Goal: Find contact information: Find contact information

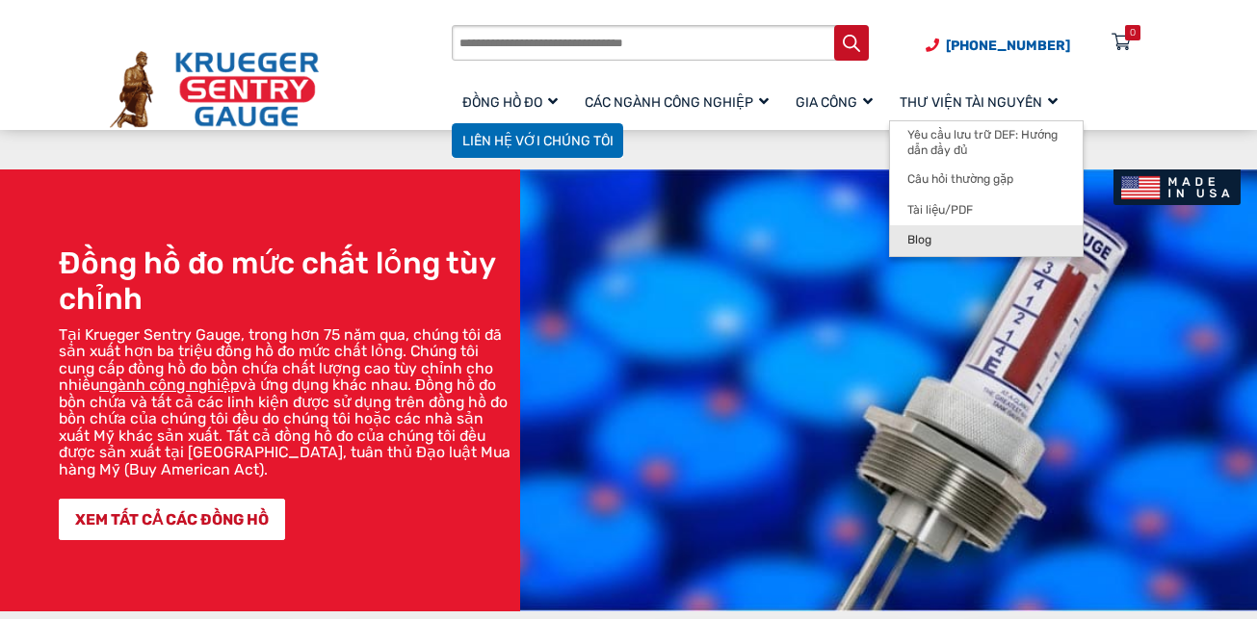
scroll to position [578, 0]
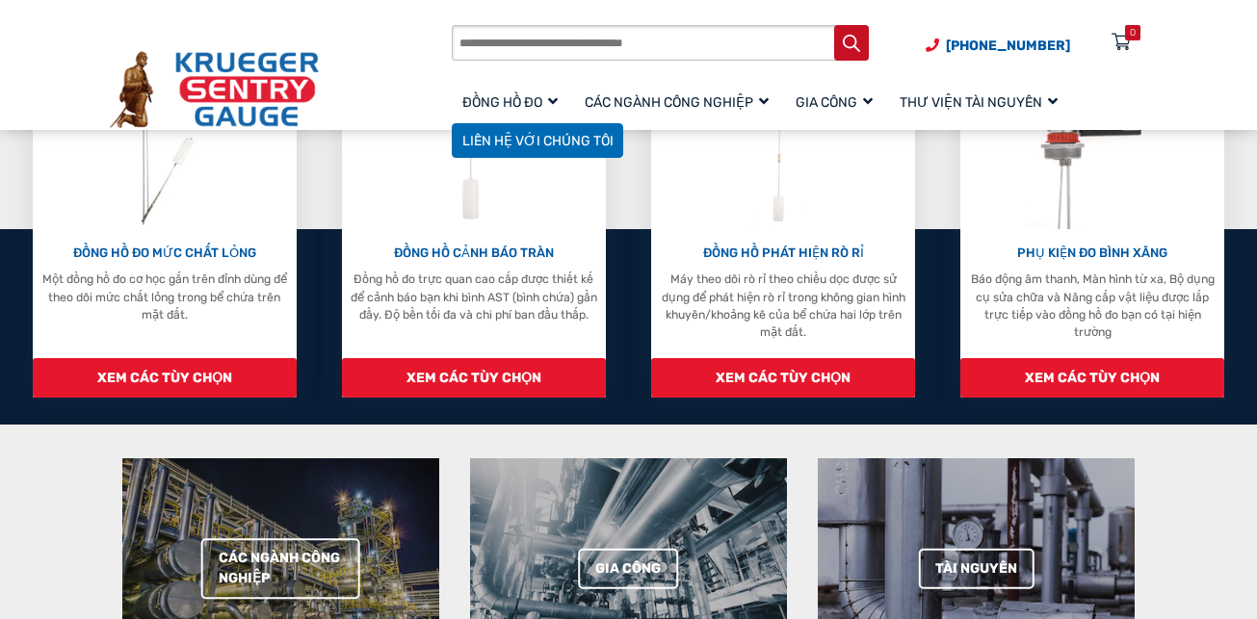
click at [1198, 486] on section "Các ngành công nghiệp Gia công Tài nguyên" at bounding box center [628, 569] width 1257 height 288
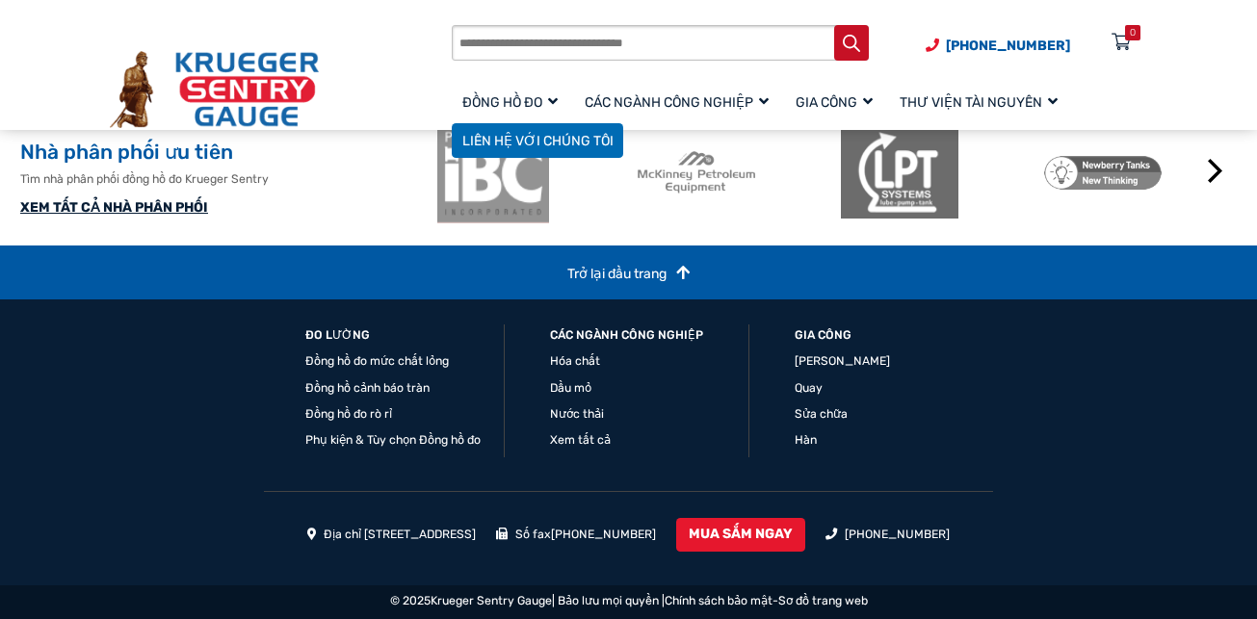
scroll to position [2257, 0]
click at [935, 360] on li "Xay xát" at bounding box center [894, 362] width 198 height 18
click at [669, 468] on div "ĐO LƯỜNG Đồng hồ đo mức chất lỏng Đồng hồ cảnh báo tràn Đồng hồ đo rò rỉ Phụ ki…" at bounding box center [629, 409] width 730 height 168
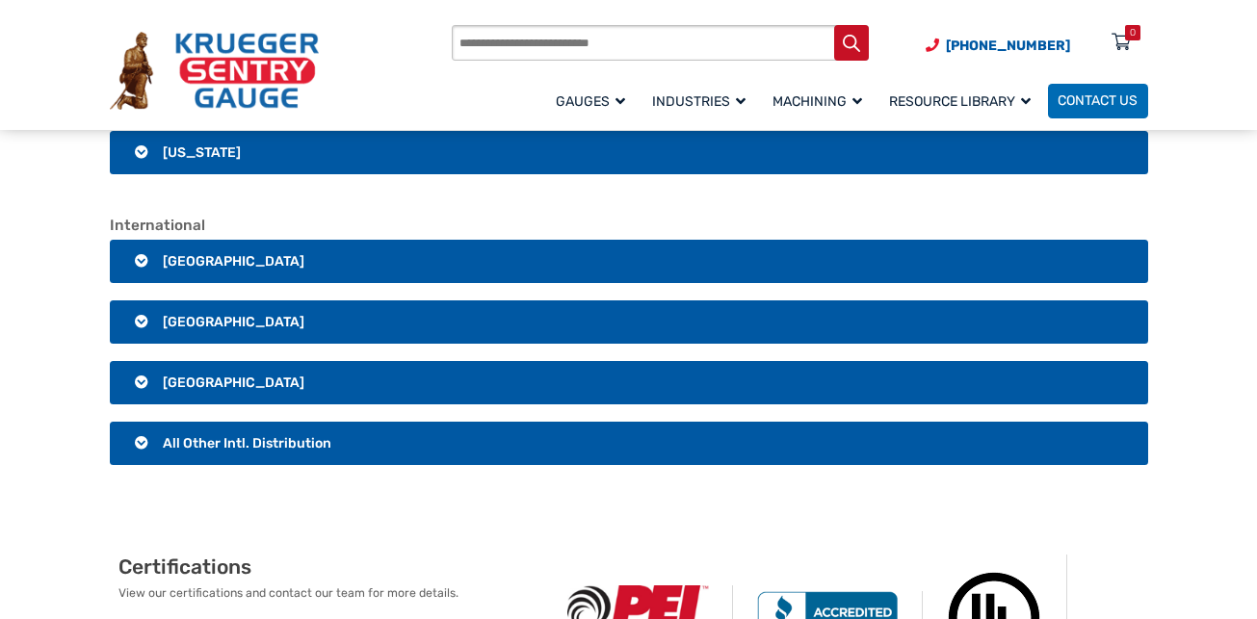
scroll to position [3275, 0]
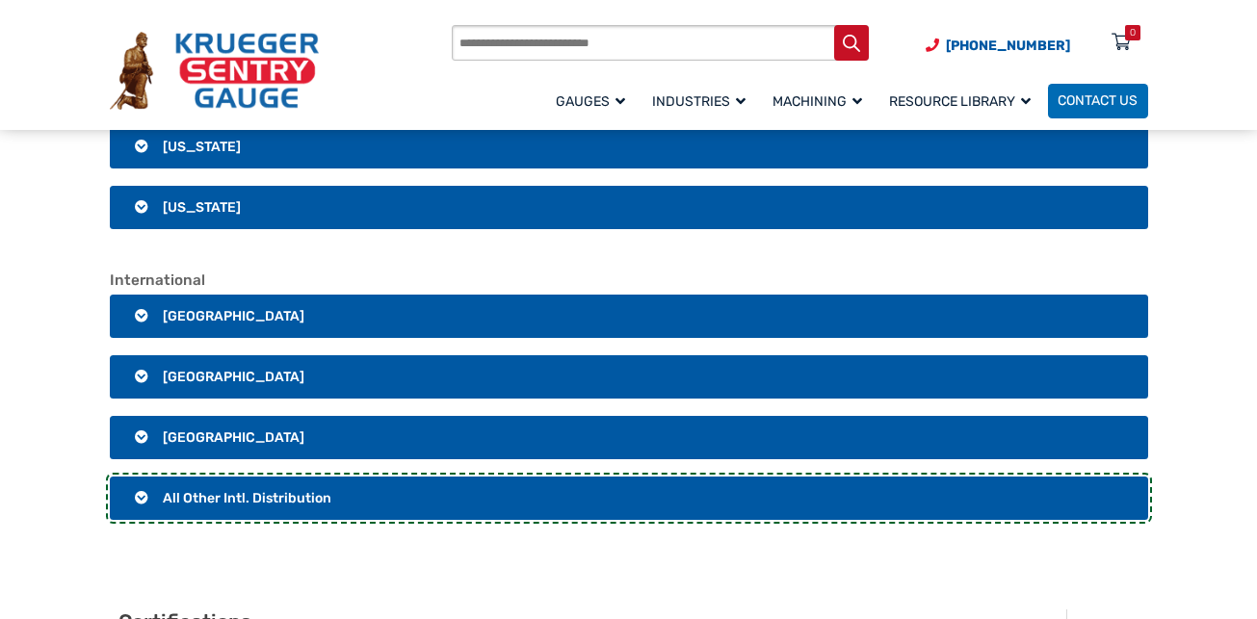
click at [203, 491] on span "All Other Intl. Distribution" at bounding box center [247, 498] width 169 height 16
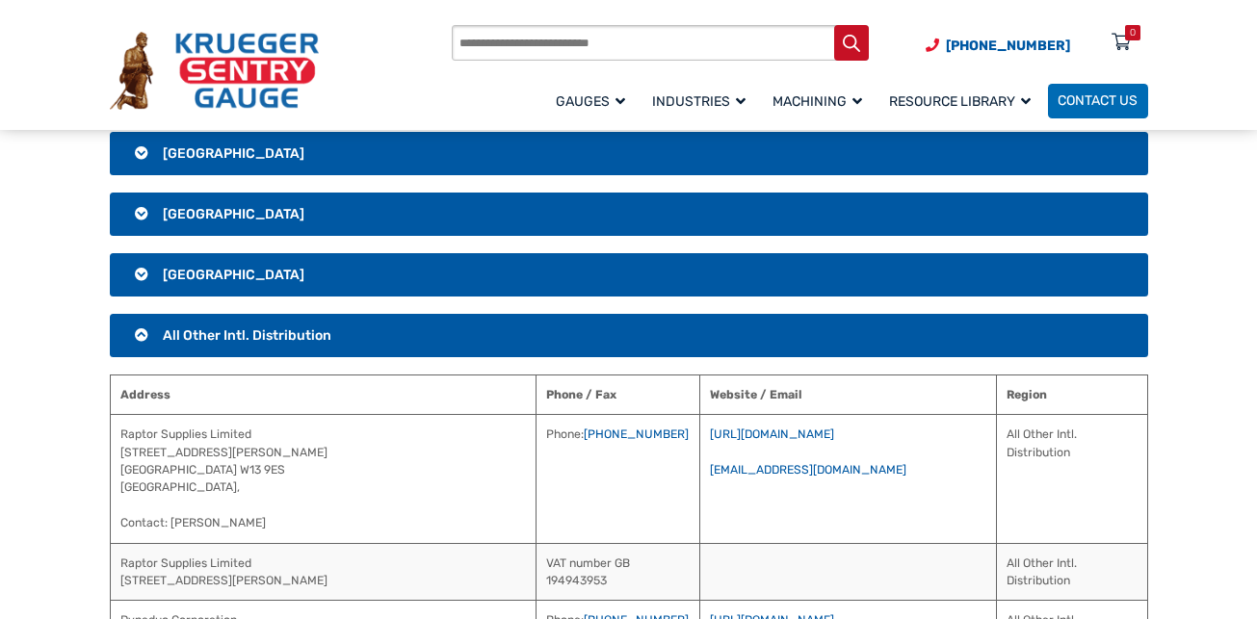
scroll to position [3468, 0]
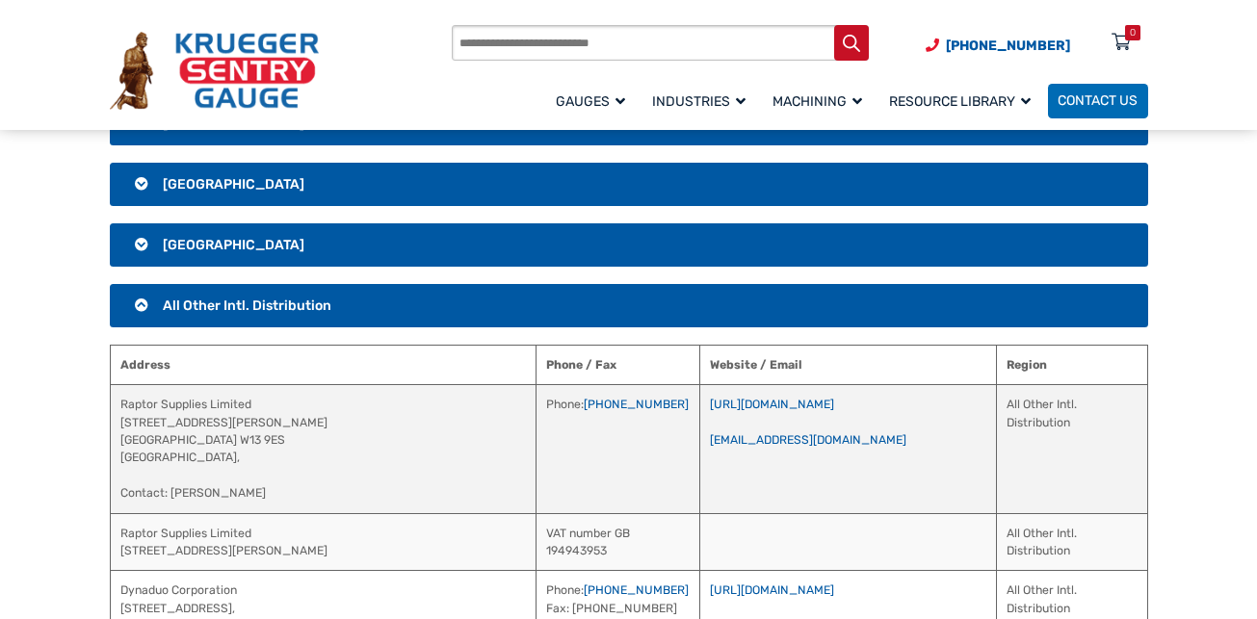
click at [270, 456] on td "Raptor Supplies Limited [STREET_ADDRESS][PERSON_NAME], Contact: [PERSON_NAME]" at bounding box center [323, 449] width 426 height 128
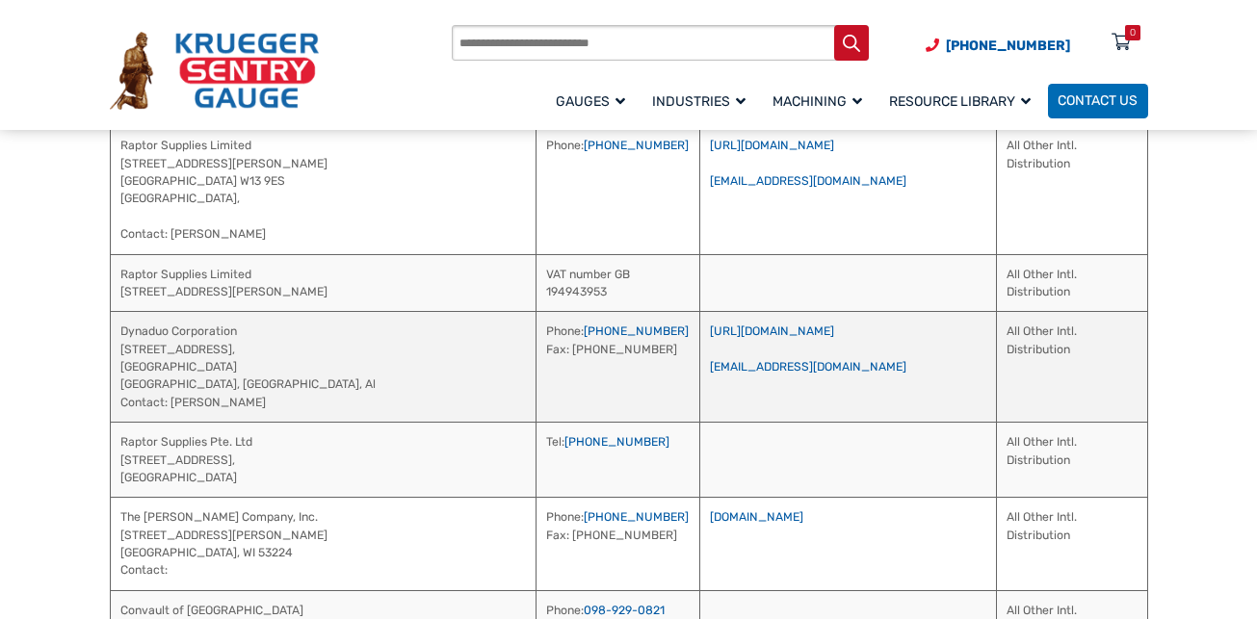
scroll to position [3757, 0]
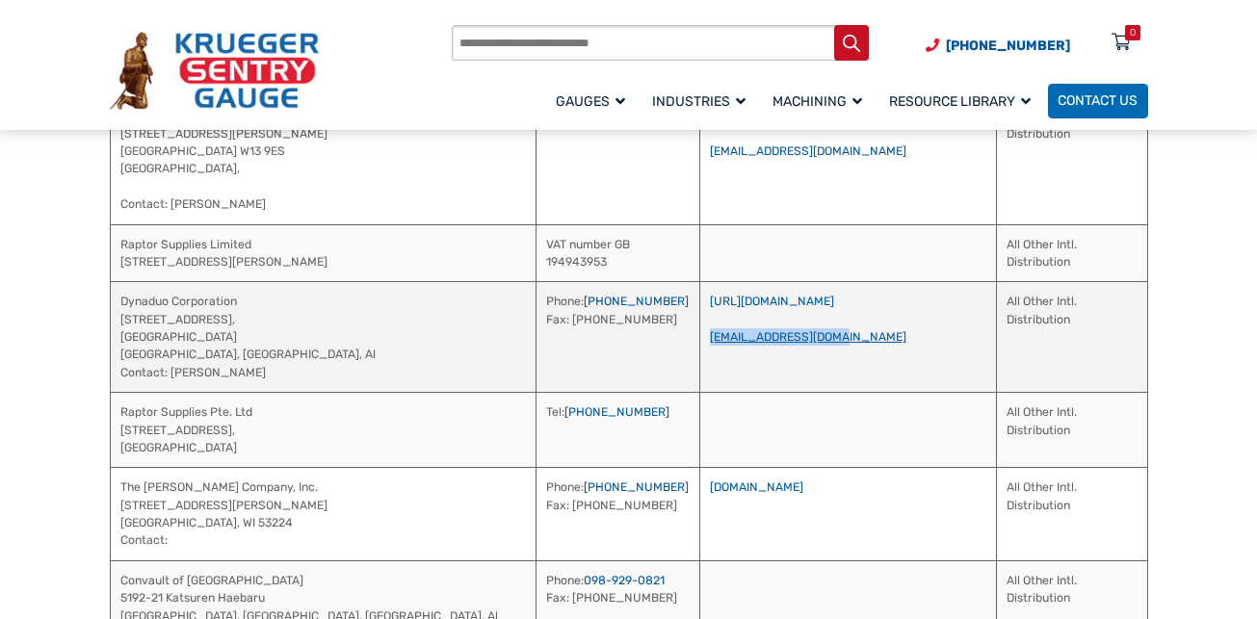
drag, startPoint x: 813, startPoint y: 335, endPoint x: 668, endPoint y: 340, distance: 145.5
click at [700, 340] on td "[URL][DOMAIN_NAME] [EMAIL_ADDRESS][DOMAIN_NAME]" at bounding box center [848, 337] width 297 height 111
copy link "[EMAIL_ADDRESS][DOMAIN_NAME]"
click at [581, 351] on td "Phone: [PHONE_NUMBER] Fax: [PHONE_NUMBER]" at bounding box center [618, 337] width 164 height 111
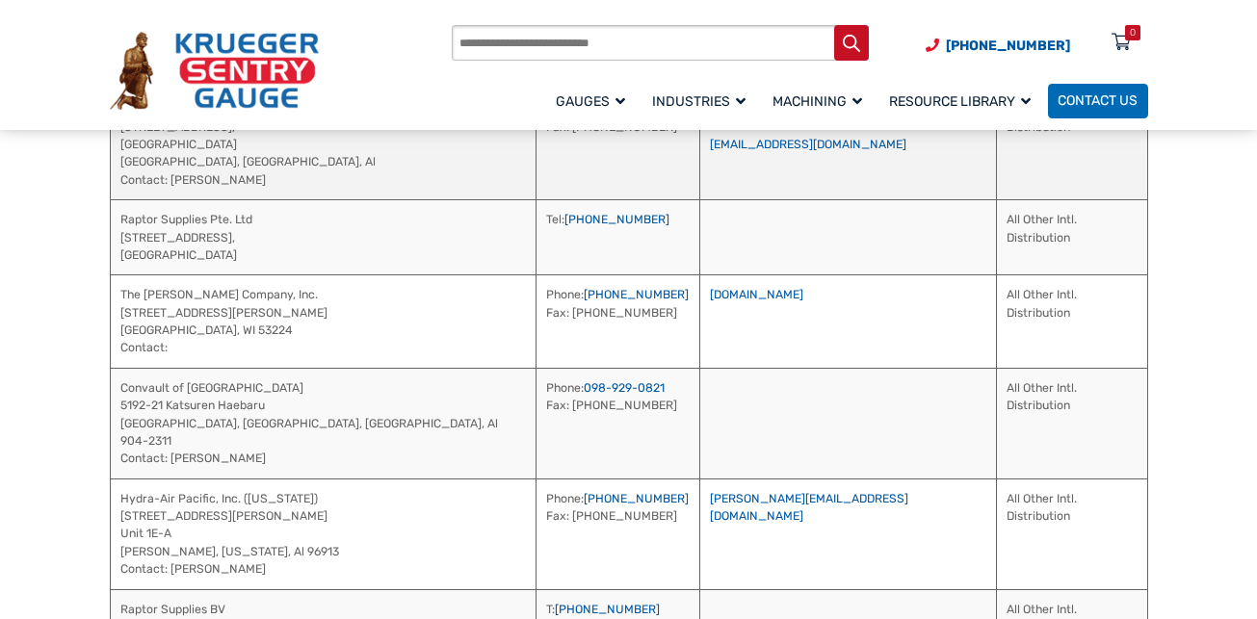
scroll to position [3853, 0]
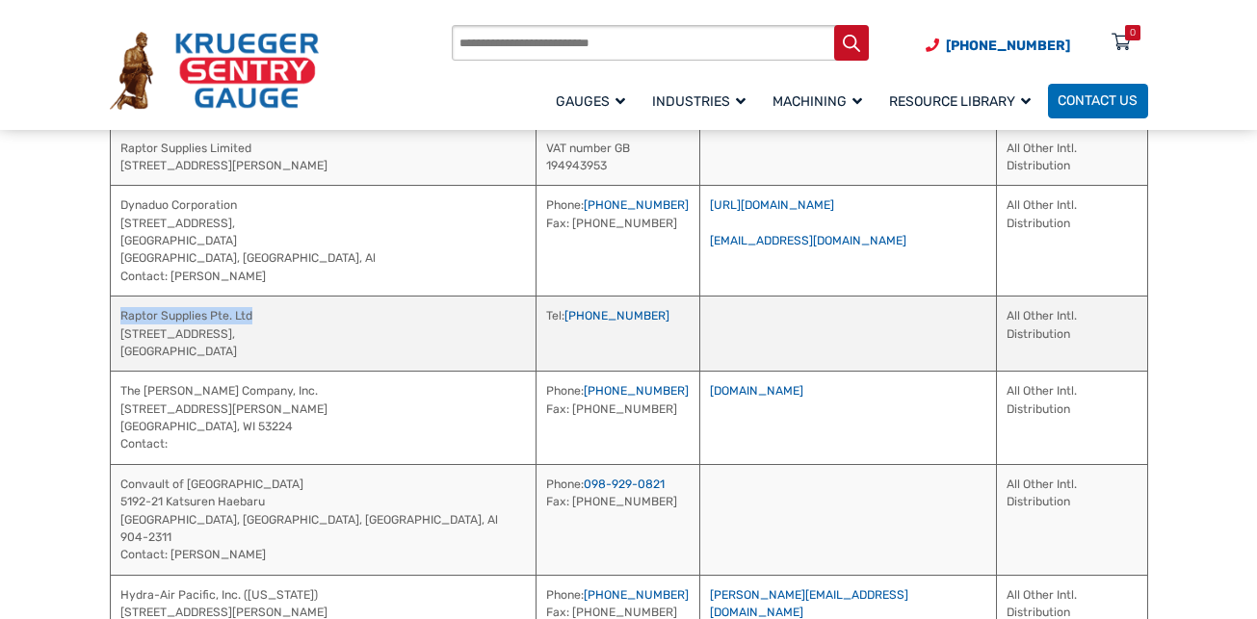
drag, startPoint x: 121, startPoint y: 317, endPoint x: 257, endPoint y: 309, distance: 136.1
click at [257, 309] on td "Raptor Supplies Pte. Ltd [STREET_ADDRESS]" at bounding box center [323, 334] width 426 height 75
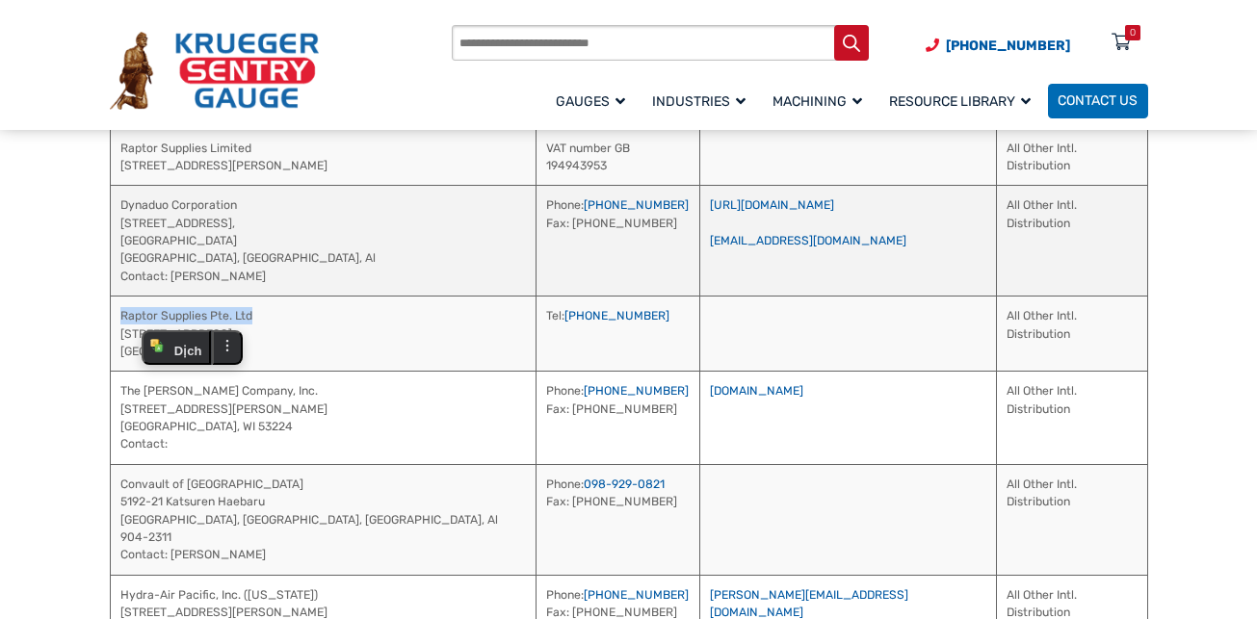
copy td "Raptor Supplies Pte. Ltd"
